Goal: Use online tool/utility: Utilize a website feature to perform a specific function

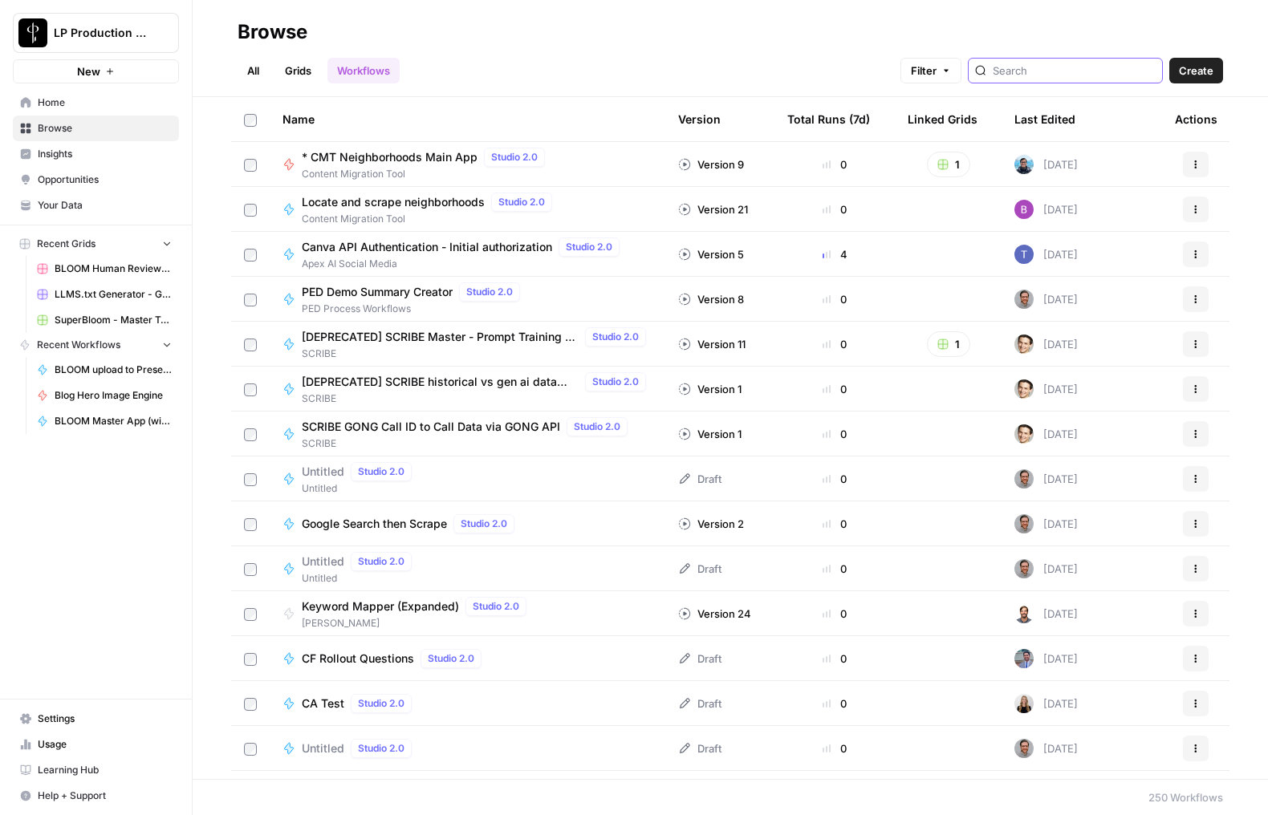
click at [1052, 72] on input "search" at bounding box center [1073, 71] width 163 height 16
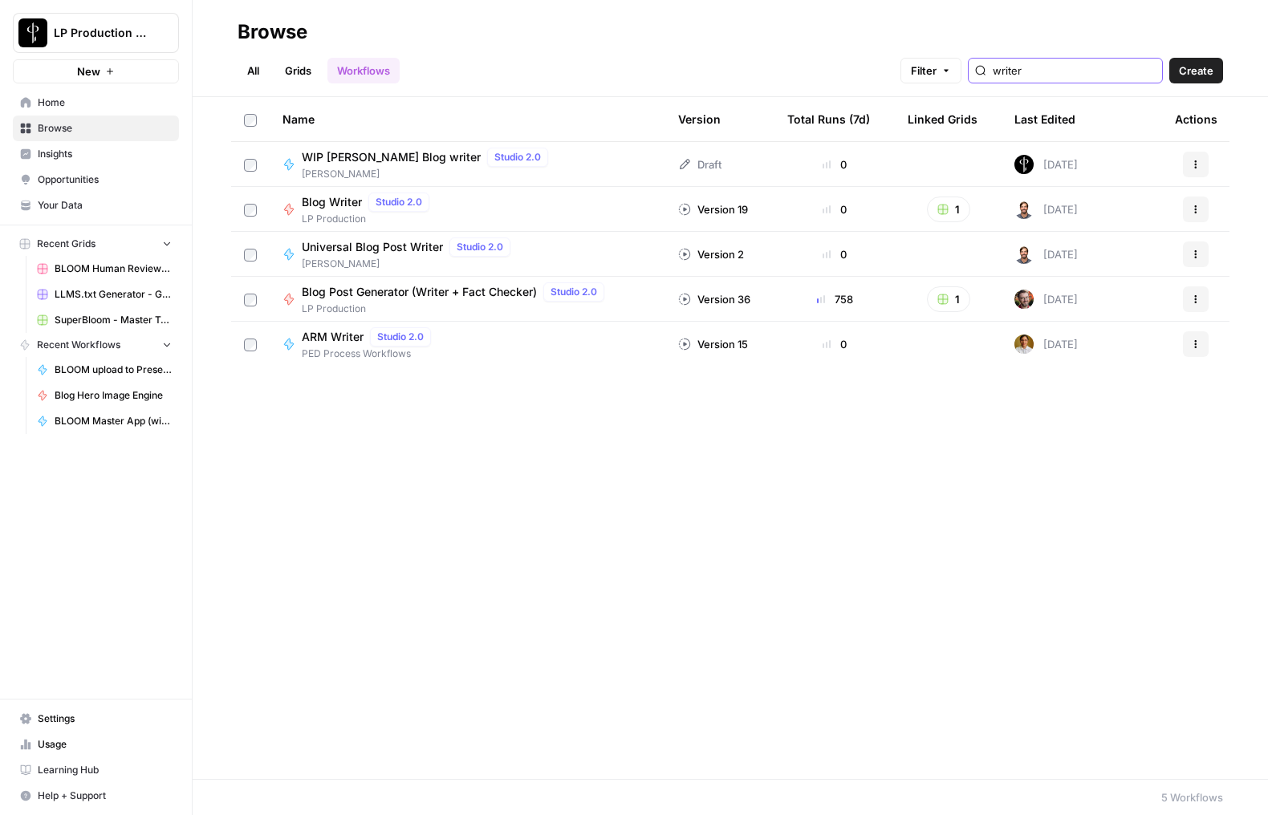
type input "writer"
click at [345, 294] on span "Blog Post Generator (Writer + Fact Checker)" at bounding box center [419, 292] width 235 height 16
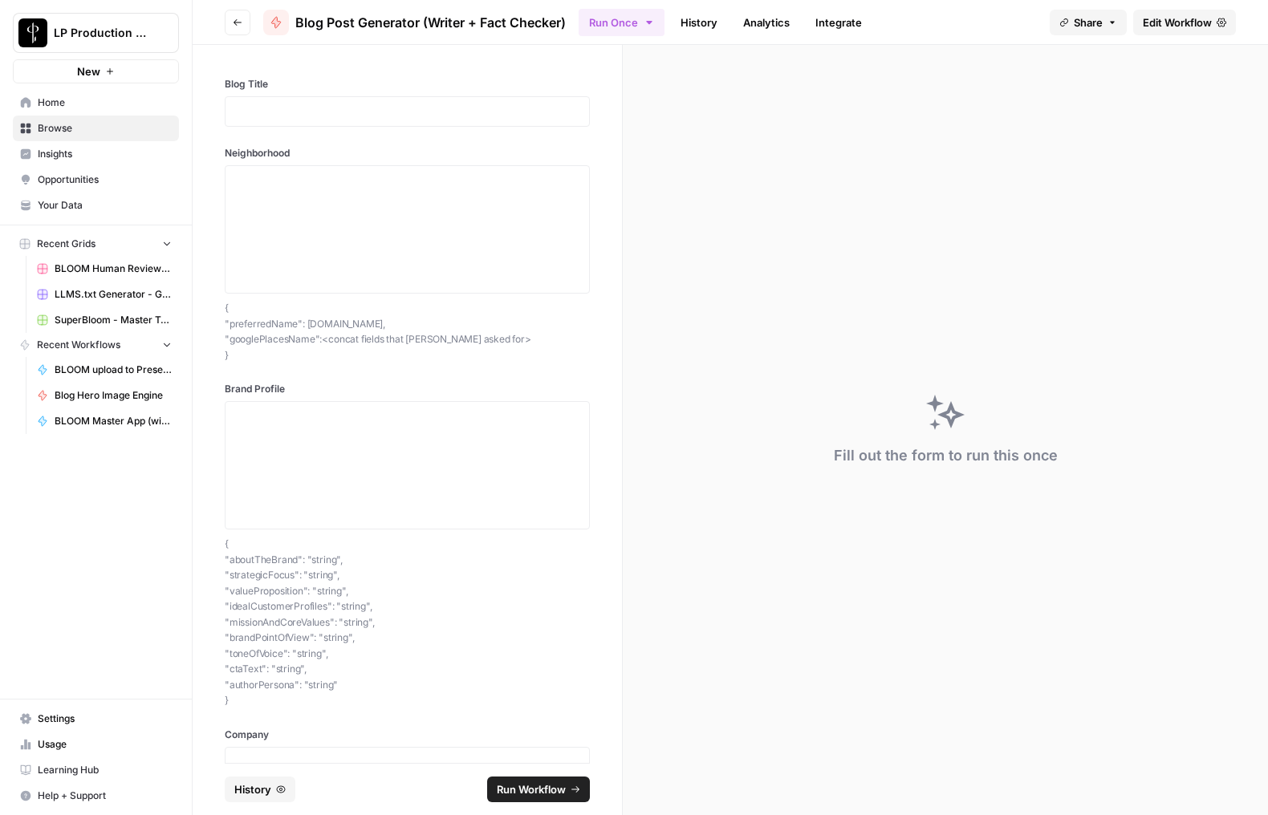
click at [1164, 17] on span "Edit Workflow" at bounding box center [1176, 22] width 69 height 16
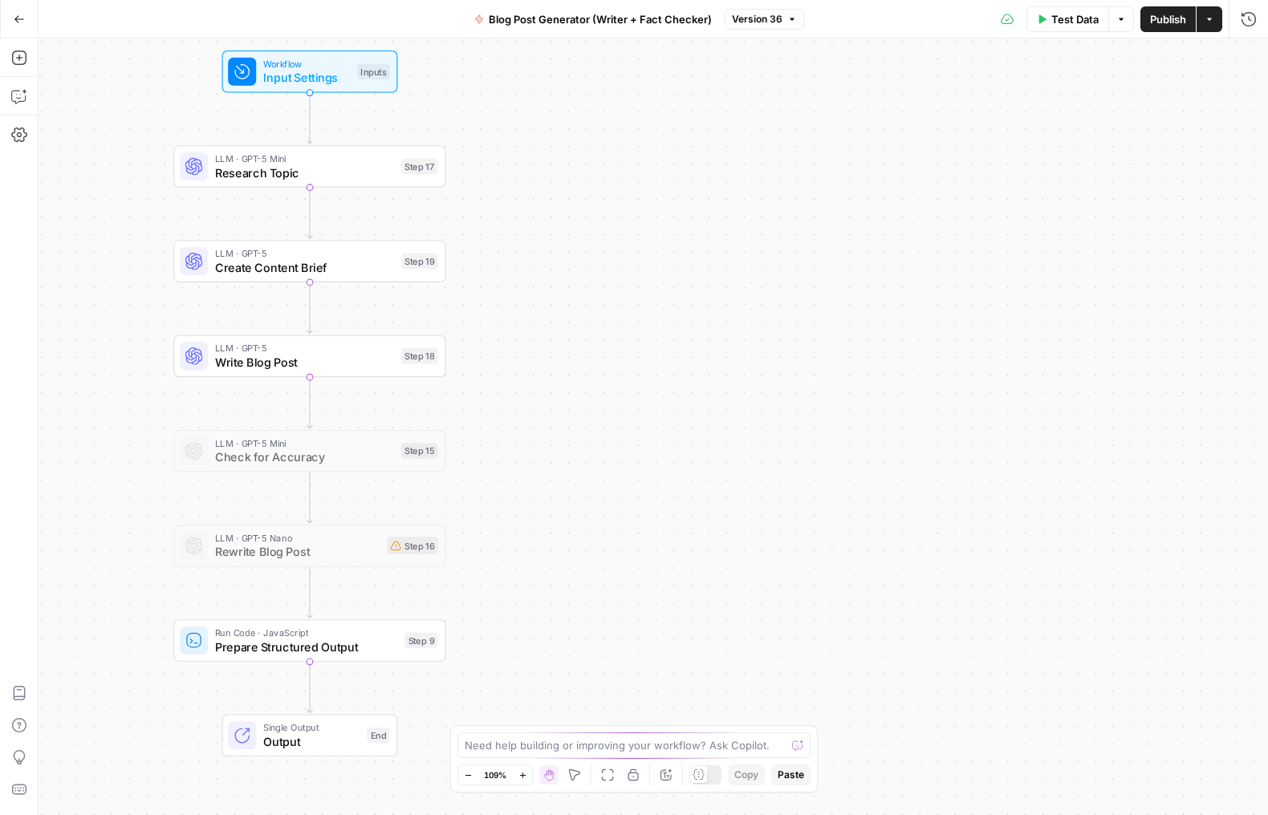
drag, startPoint x: 486, startPoint y: 237, endPoint x: 143, endPoint y: 214, distance: 344.1
click at [143, 214] on div "Workflow Input Settings Inputs LLM · GPT-5 Mini Research Topic Step 17 LLM · GP…" at bounding box center [653, 427] width 1229 height 777
click at [244, 363] on span "Write Blog Post" at bounding box center [304, 363] width 179 height 18
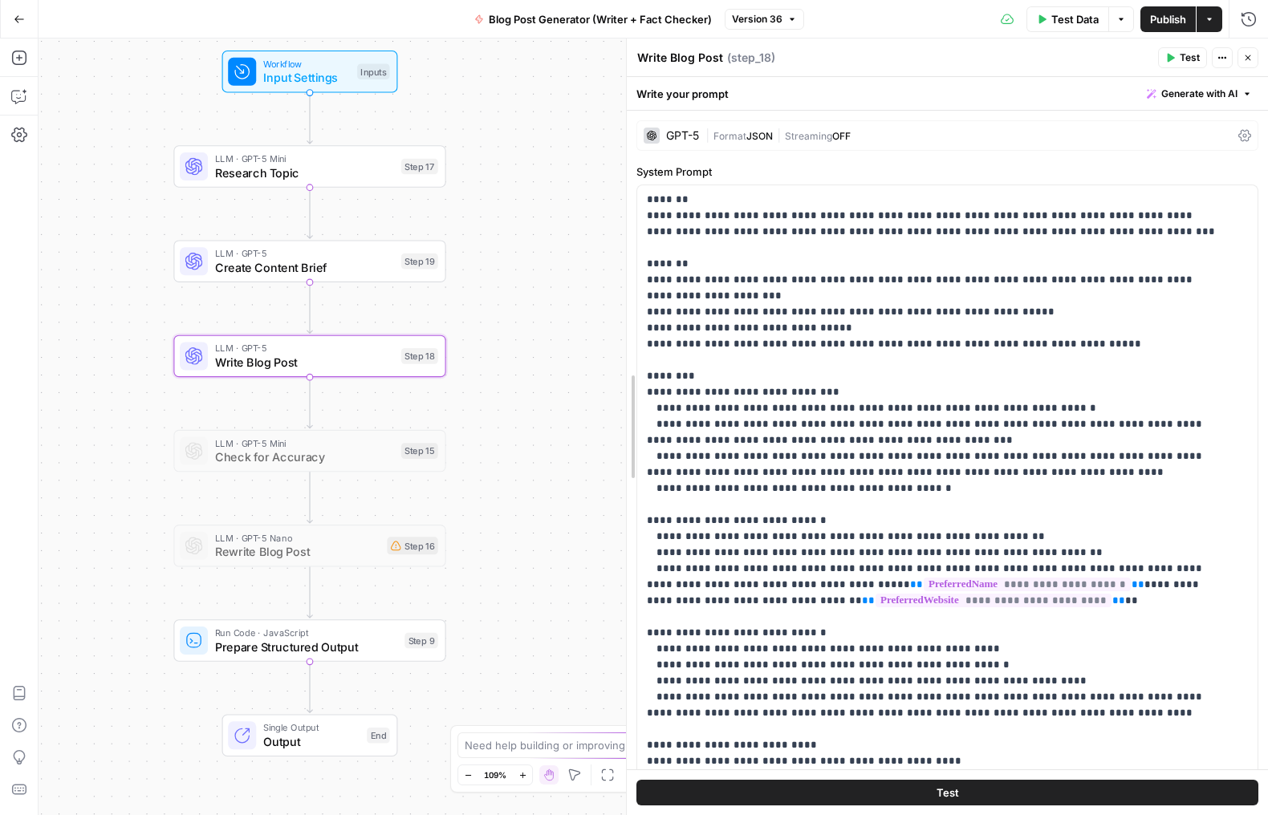
drag, startPoint x: 690, startPoint y: 295, endPoint x: 529, endPoint y: 284, distance: 161.6
click at [529, 284] on body "LP Production Workloads New Home Browse Insights Opportunities Your Data Recent…" at bounding box center [634, 407] width 1268 height 815
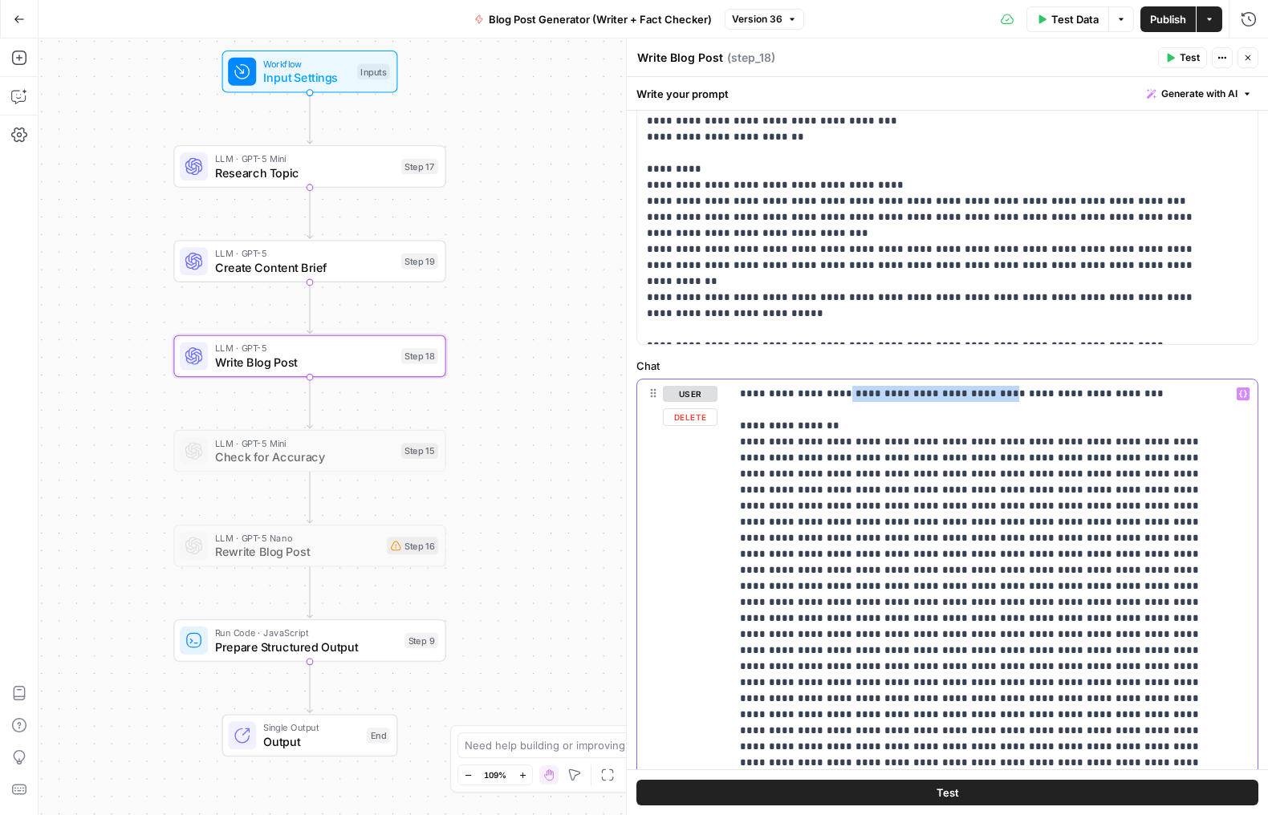
drag, startPoint x: 830, startPoint y: 387, endPoint x: 935, endPoint y: 403, distance: 106.3
drag, startPoint x: 811, startPoint y: 394, endPoint x: 968, endPoint y: 396, distance: 156.4
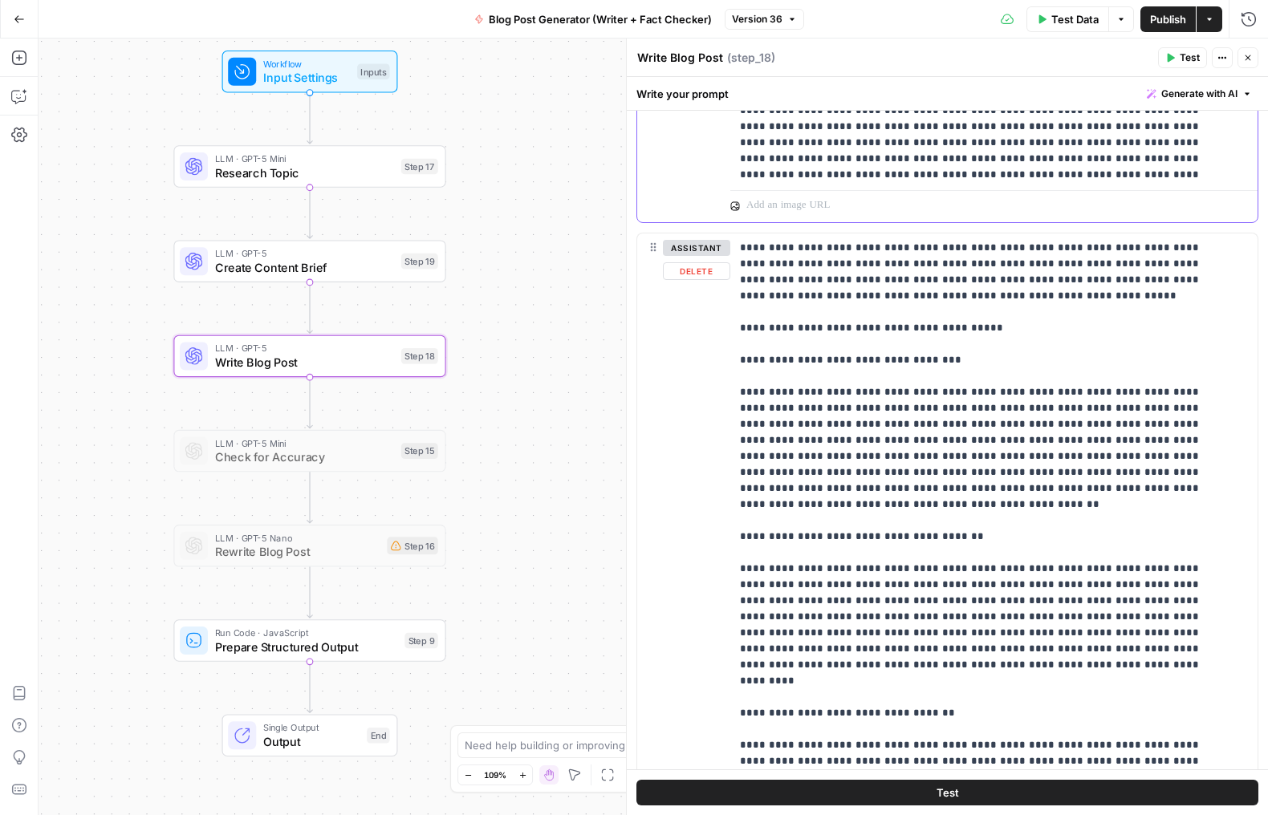
scroll to position [1420, 0]
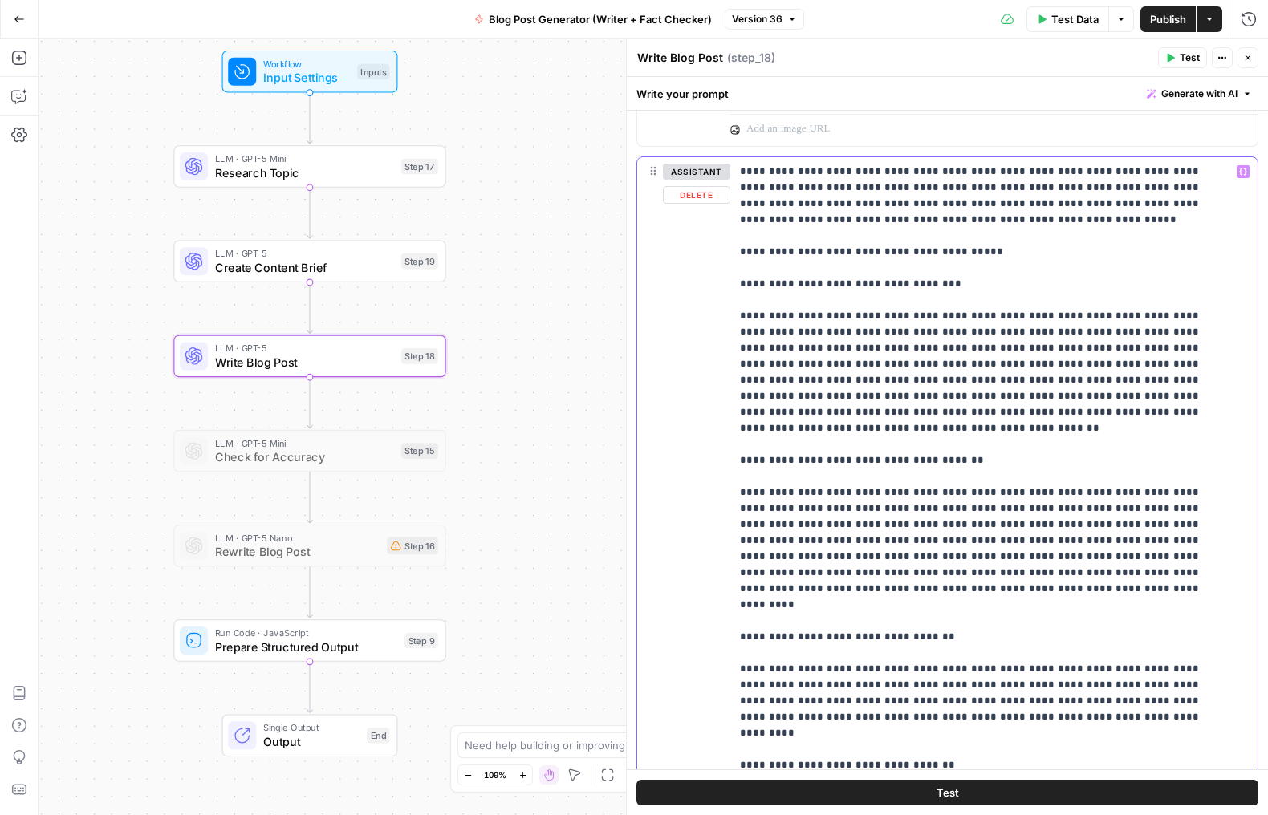
drag, startPoint x: 740, startPoint y: 167, endPoint x: 882, endPoint y: 502, distance: 364.2
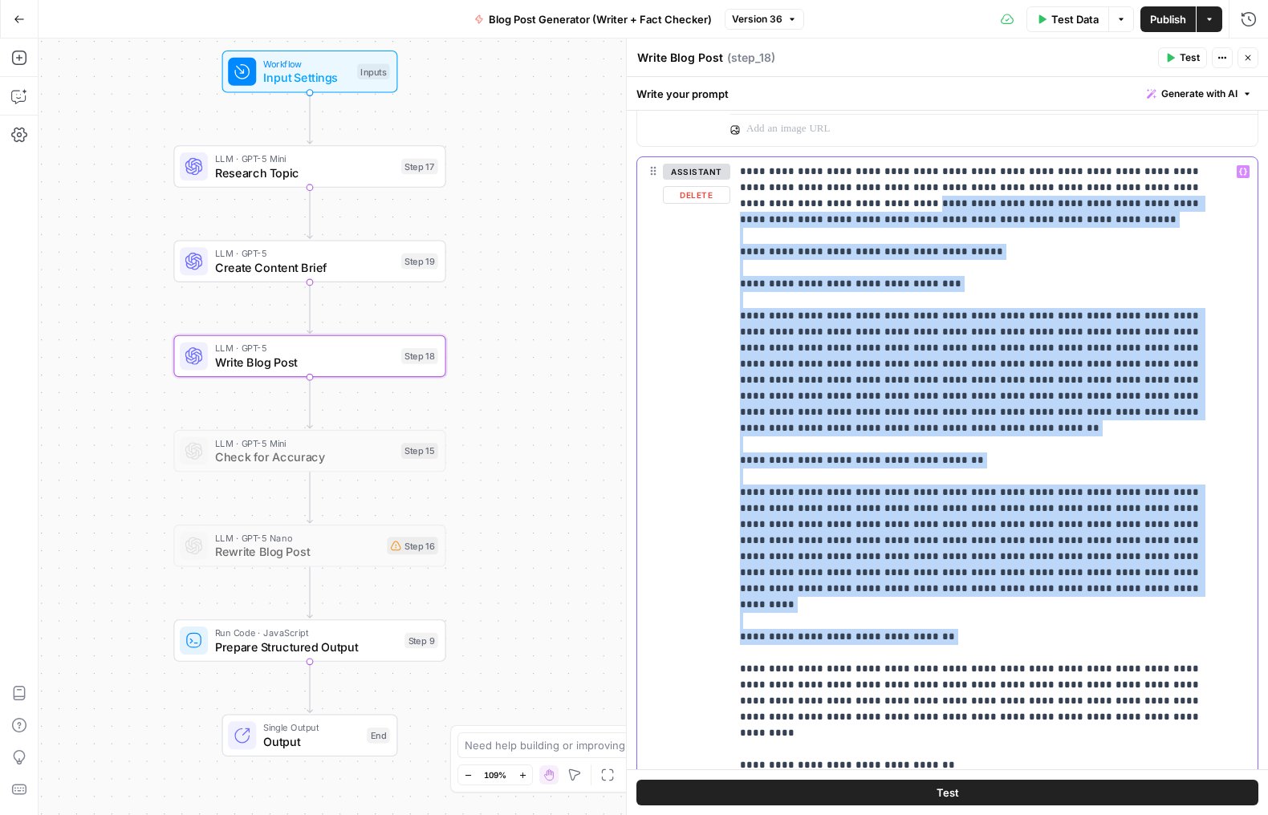
drag, startPoint x: 812, startPoint y: 243, endPoint x: 908, endPoint y: 635, distance: 403.9
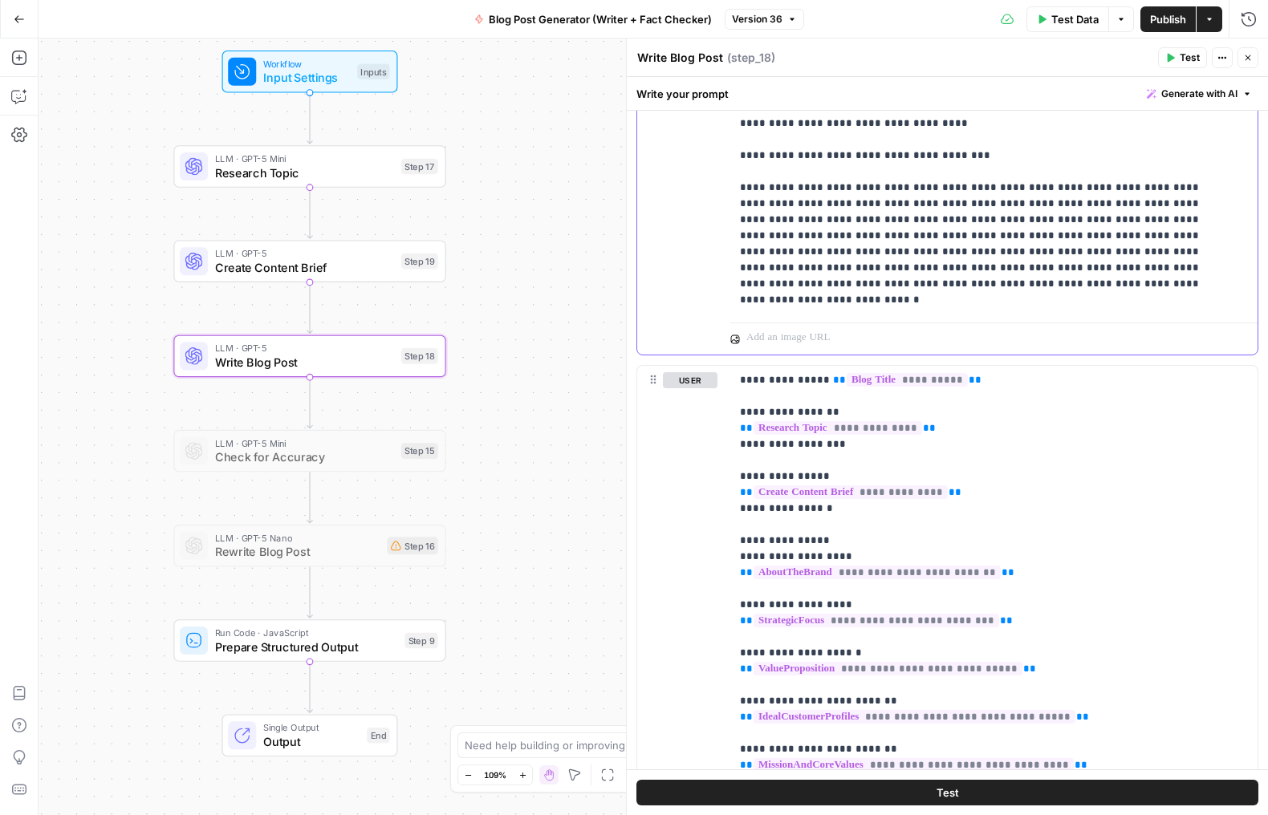
scroll to position [2079, 0]
